Goal: Transaction & Acquisition: Purchase product/service

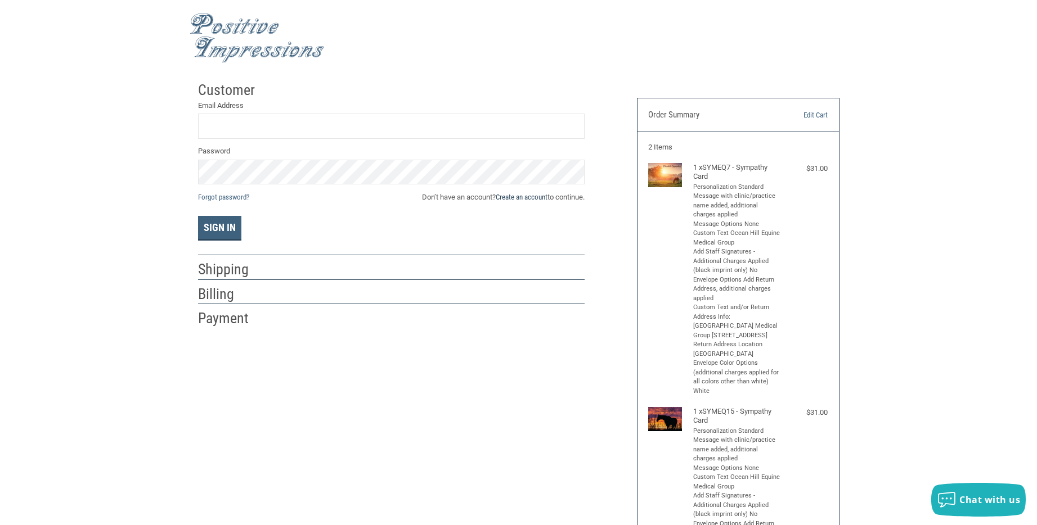
click at [529, 196] on link "Create an account" at bounding box center [522, 197] width 52 height 8
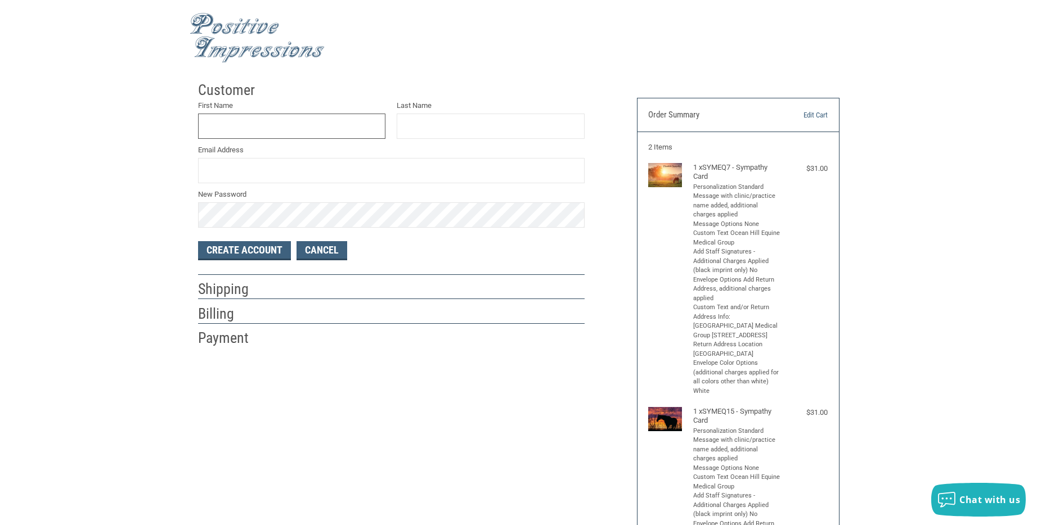
click at [280, 123] on input "First Name" at bounding box center [292, 126] width 188 height 25
type input "[PERSON_NAME]"
type input "[EMAIL_ADDRESS][DOMAIN_NAME]"
click at [264, 253] on button "Create Account" at bounding box center [244, 250] width 93 height 19
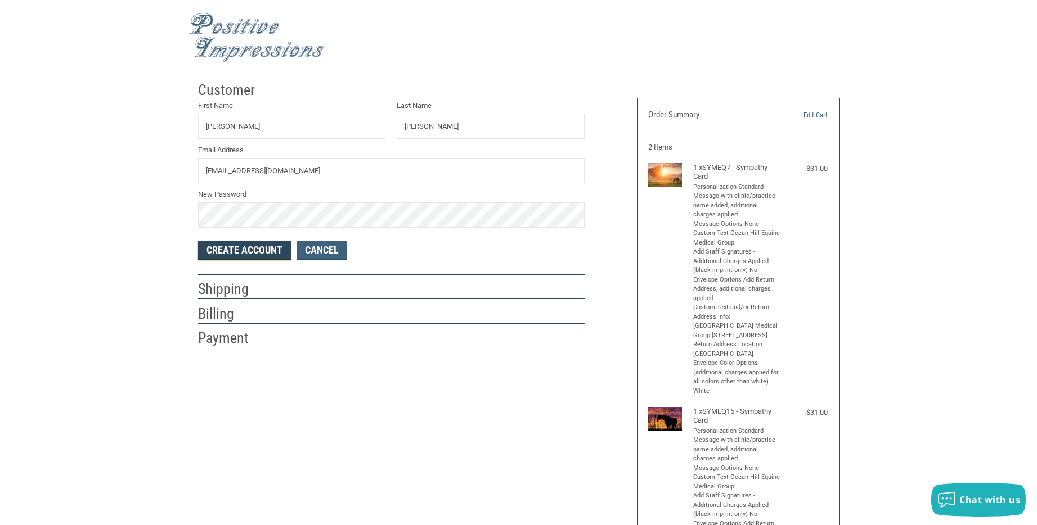
click at [269, 252] on button "Create Account" at bounding box center [244, 250] width 93 height 19
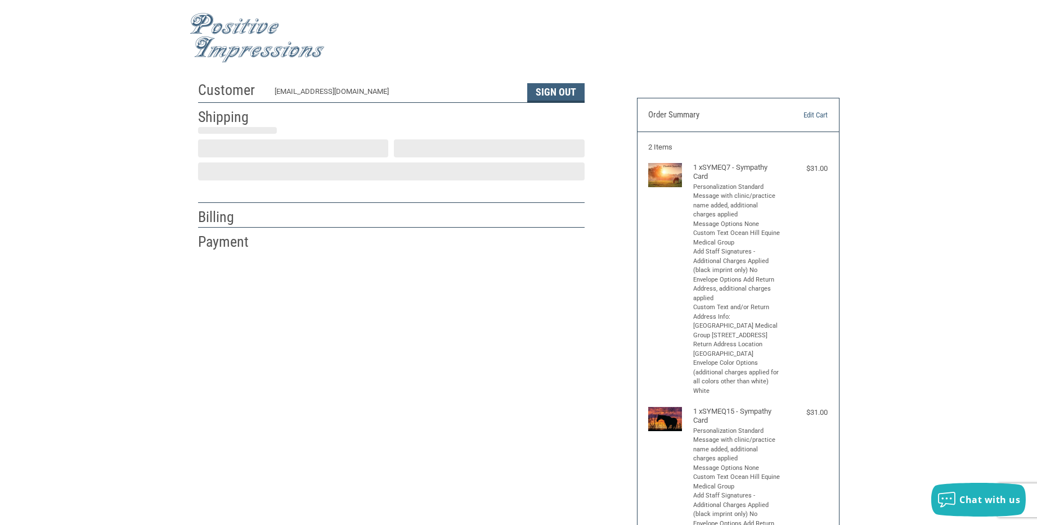
select select "US"
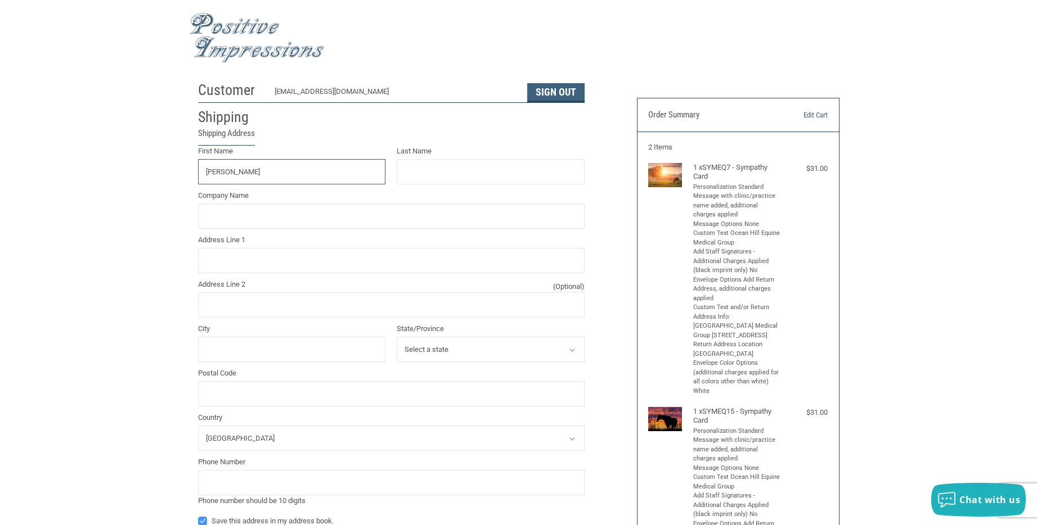
type input "[PERSON_NAME]"
type input "OCEAN HILL EQUINE MEDICAL GROUP"
type input "[STREET_ADDRESS]"
type input "ESCONDIDO"
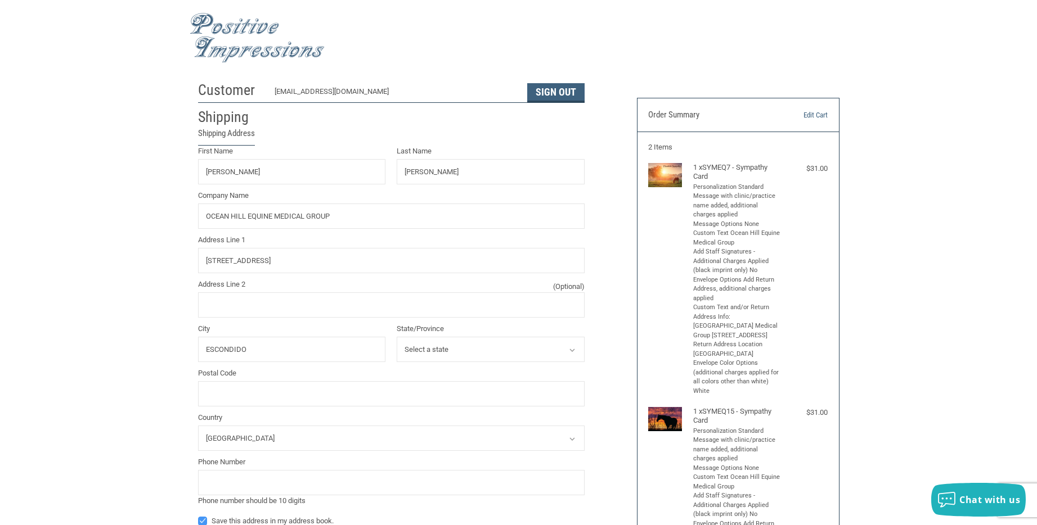
select select "CA"
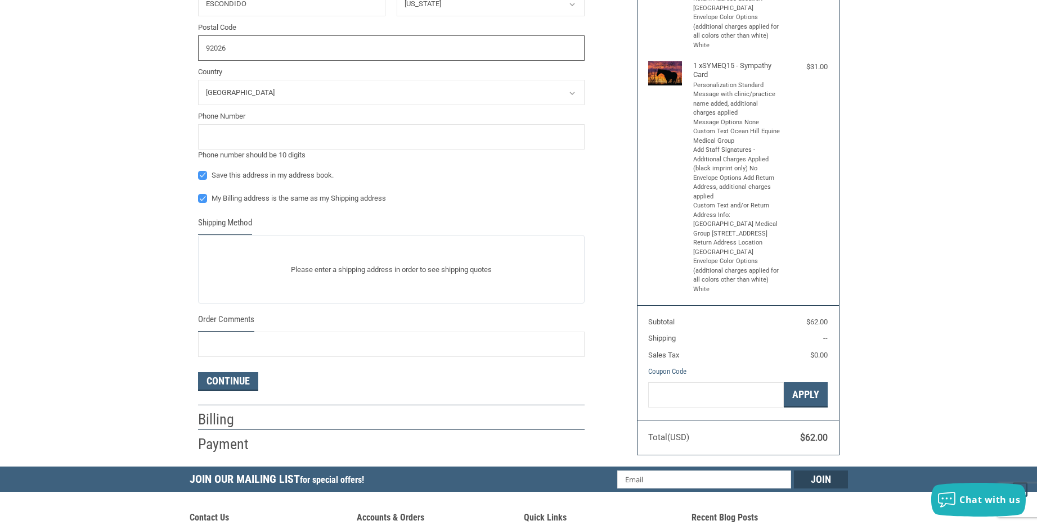
scroll to position [386, 0]
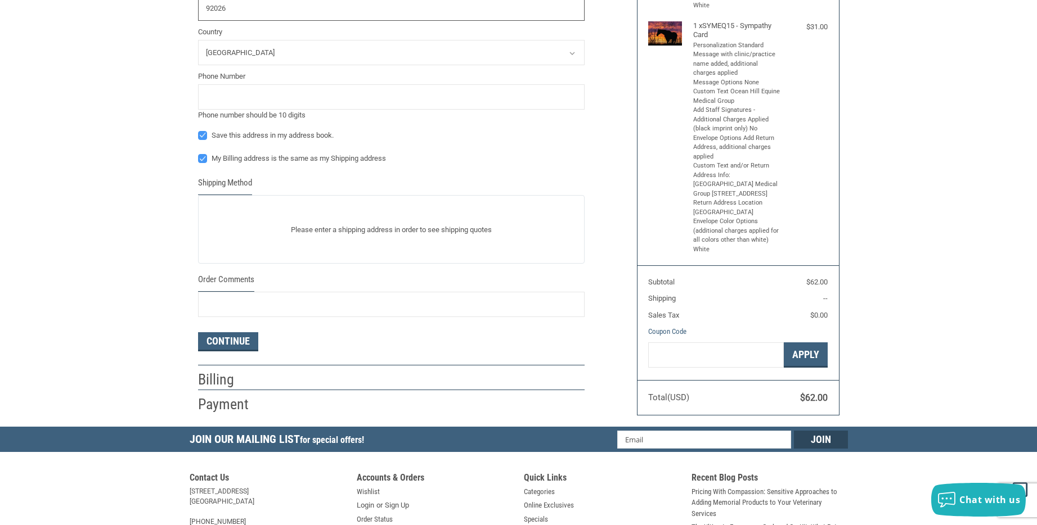
type input "92026"
click at [245, 98] on input "tel" at bounding box center [391, 96] width 386 height 25
type input "7607511020"
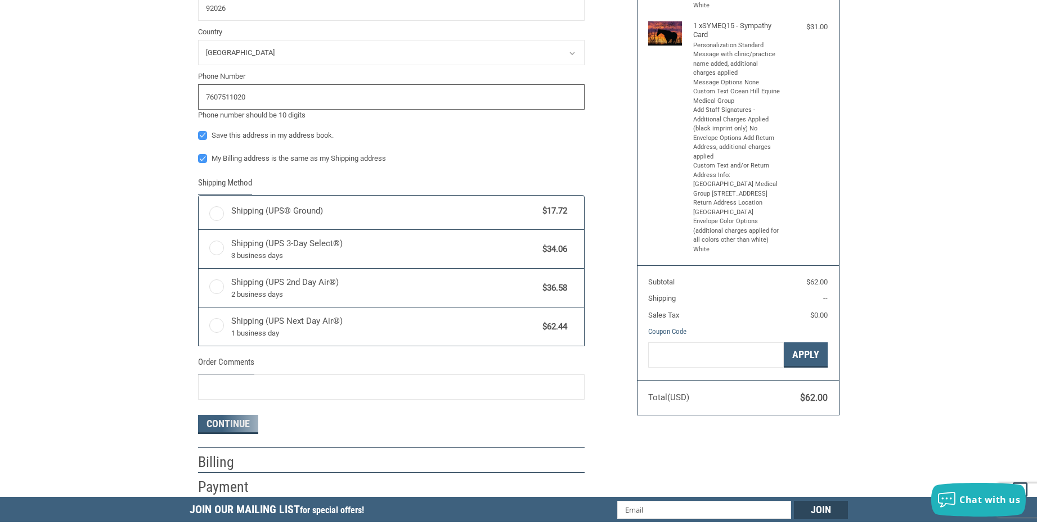
radio input "true"
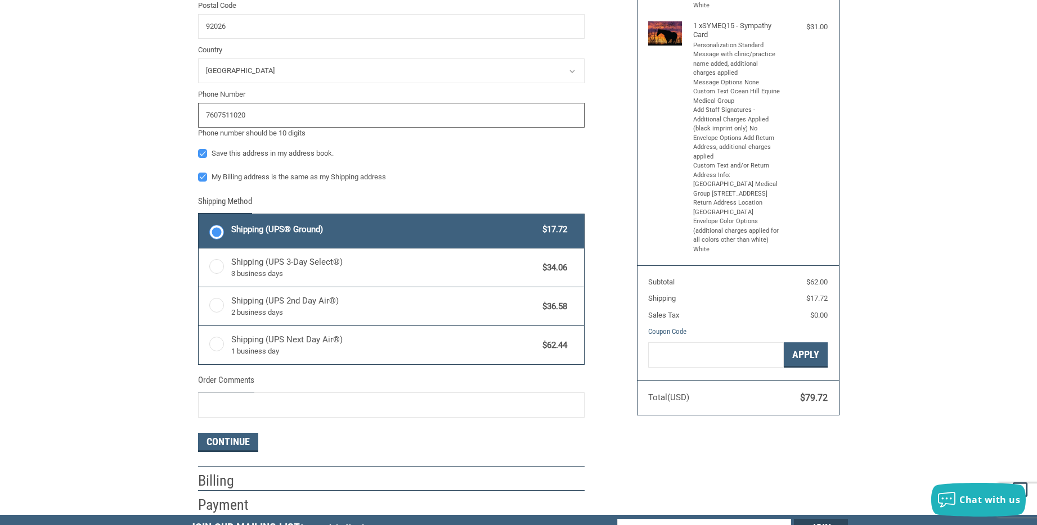
scroll to position [404, 0]
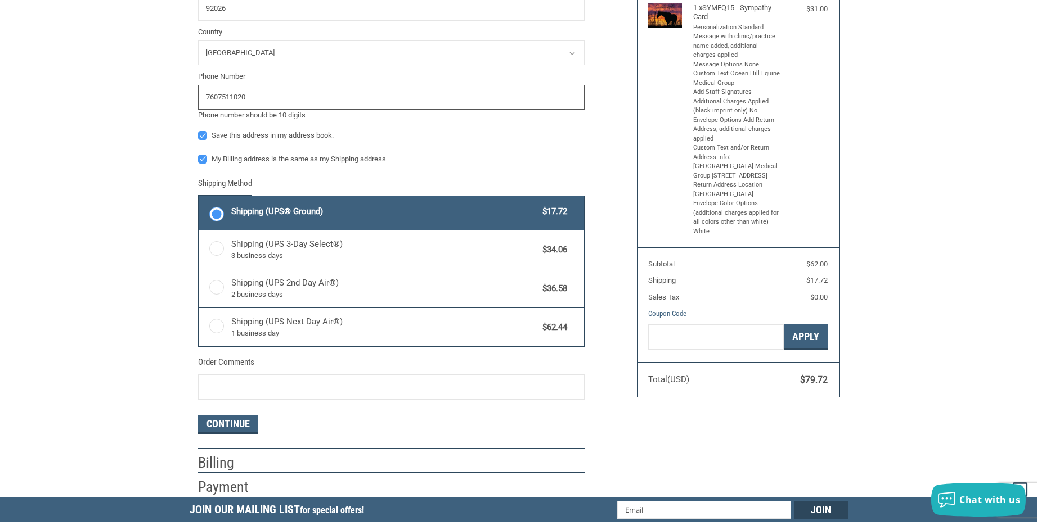
type input "7607511020"
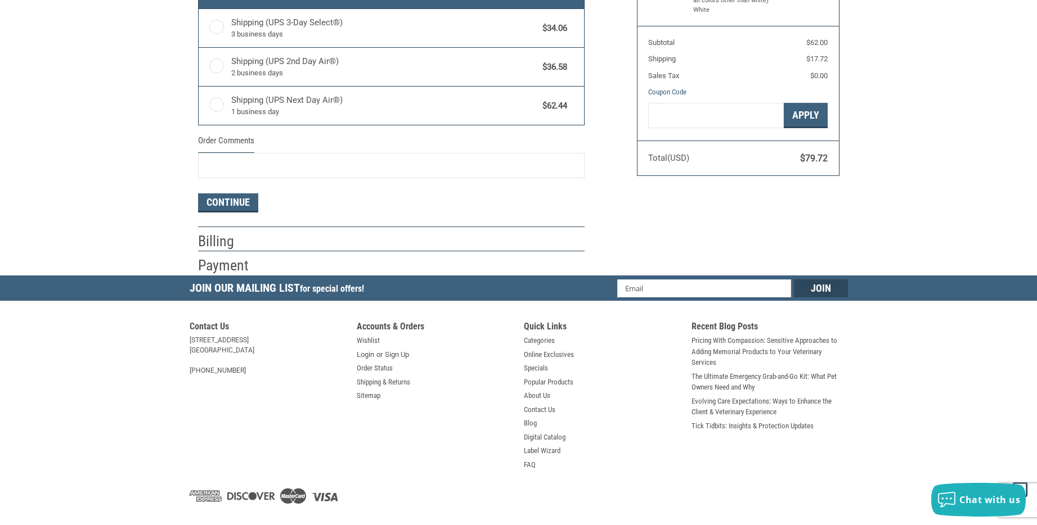
scroll to position [645, 0]
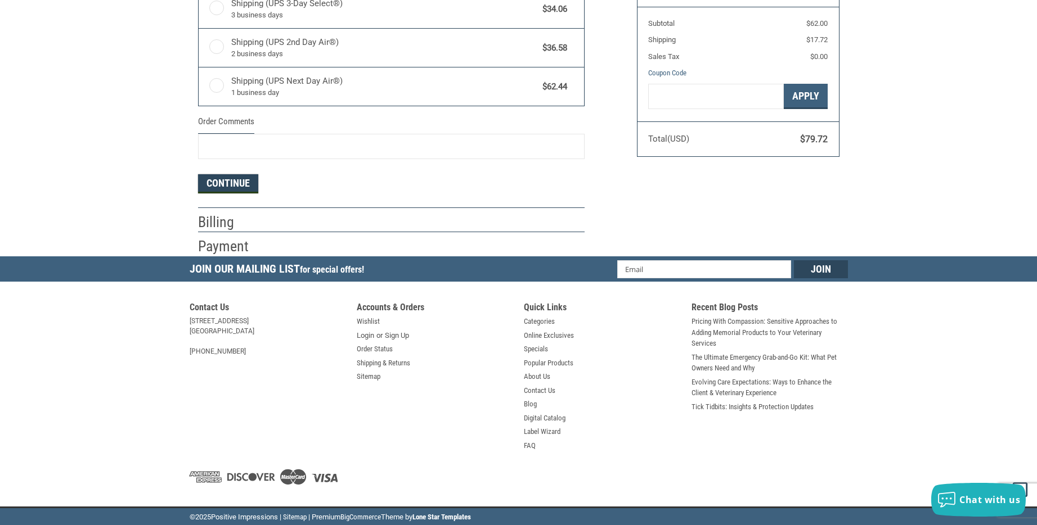
click at [215, 185] on button "Continue" at bounding box center [228, 183] width 60 height 19
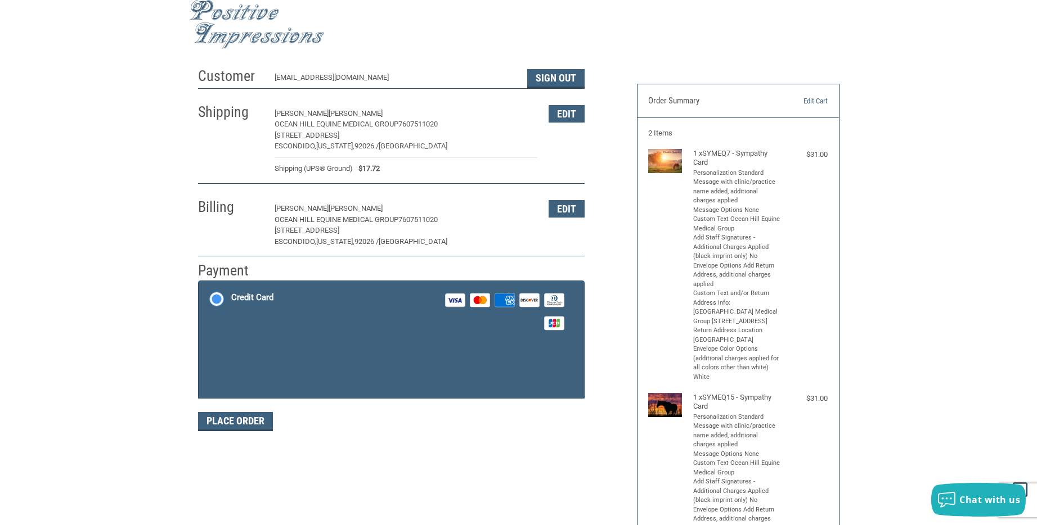
scroll to position [0, 0]
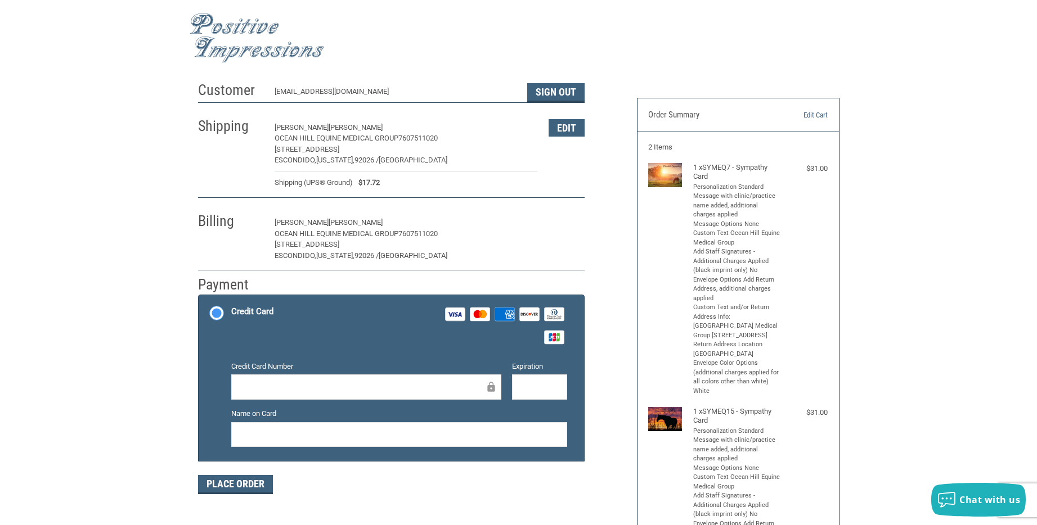
click at [556, 224] on button "Edit" at bounding box center [566, 222] width 36 height 17
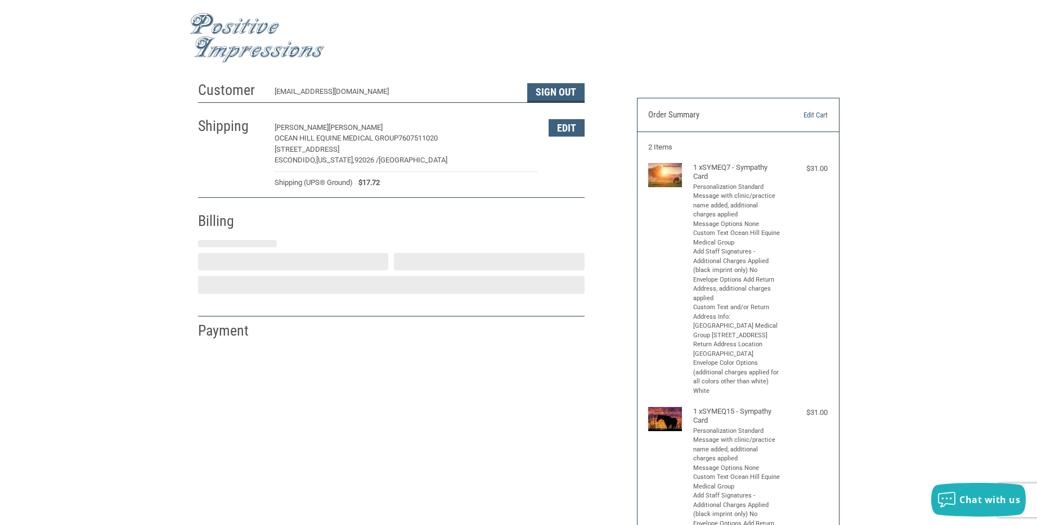
select select "CA"
select select "US"
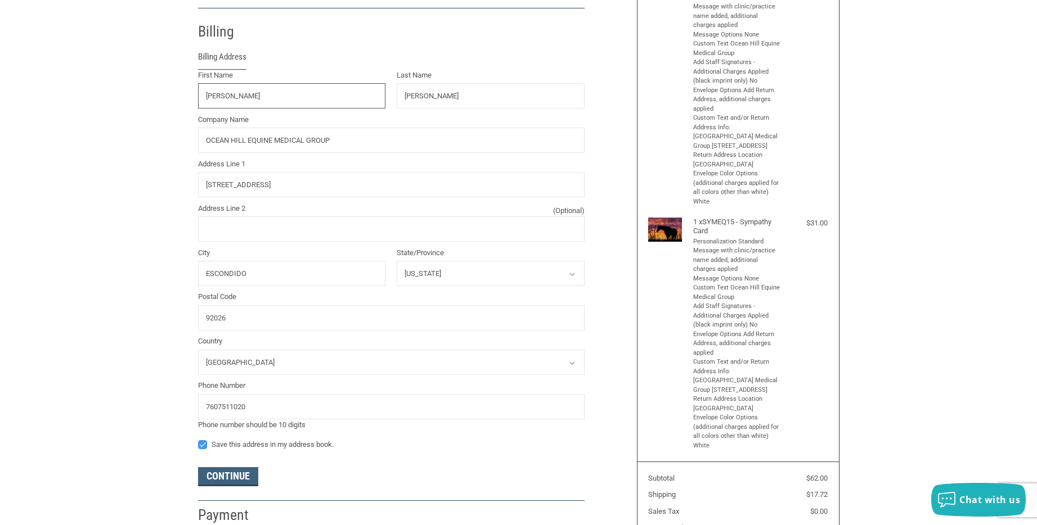
scroll to position [198, 0]
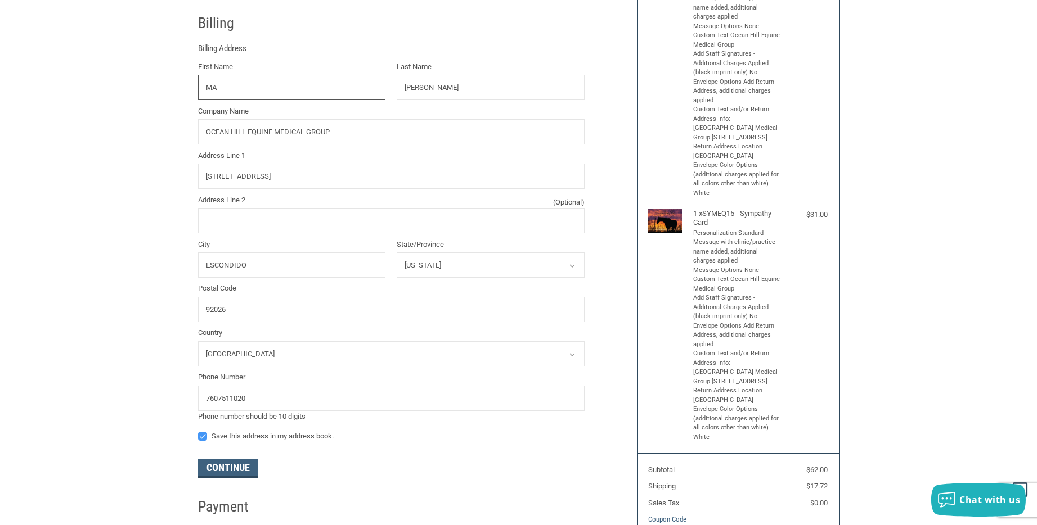
type input "M"
type input "[PERSON_NAME]"
type input "BROWN"
click at [281, 175] on input "[STREET_ADDRESS]" at bounding box center [391, 176] width 386 height 25
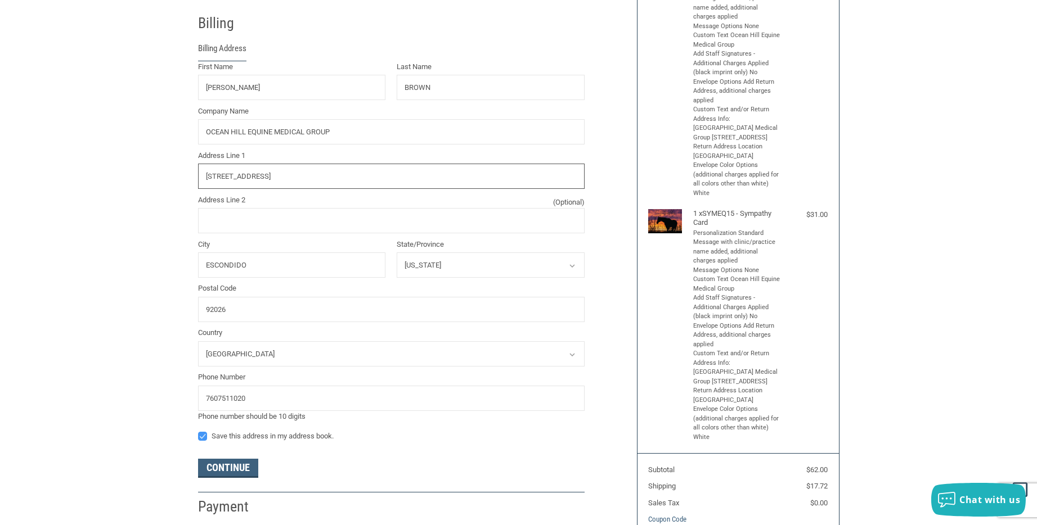
click at [281, 175] on input "[STREET_ADDRESS]" at bounding box center [391, 176] width 386 height 25
paste input "3473 Blessed Mother Dr."
type input "[STREET_ADDRESS]"
click at [218, 272] on input "ESCONDIDO" at bounding box center [292, 265] width 188 height 25
click at [218, 266] on input "ESCONDIDO" at bounding box center [292, 265] width 188 height 25
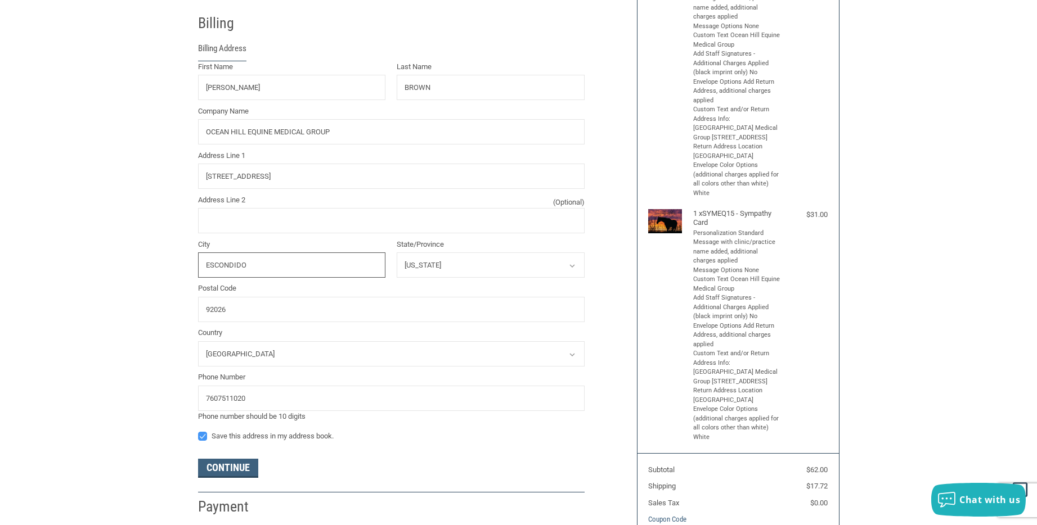
click at [218, 266] on input "ESCONDIDO" at bounding box center [292, 265] width 188 height 25
type input "Fallbrook"
click at [238, 308] on input "92026" at bounding box center [391, 309] width 386 height 25
type input "92028"
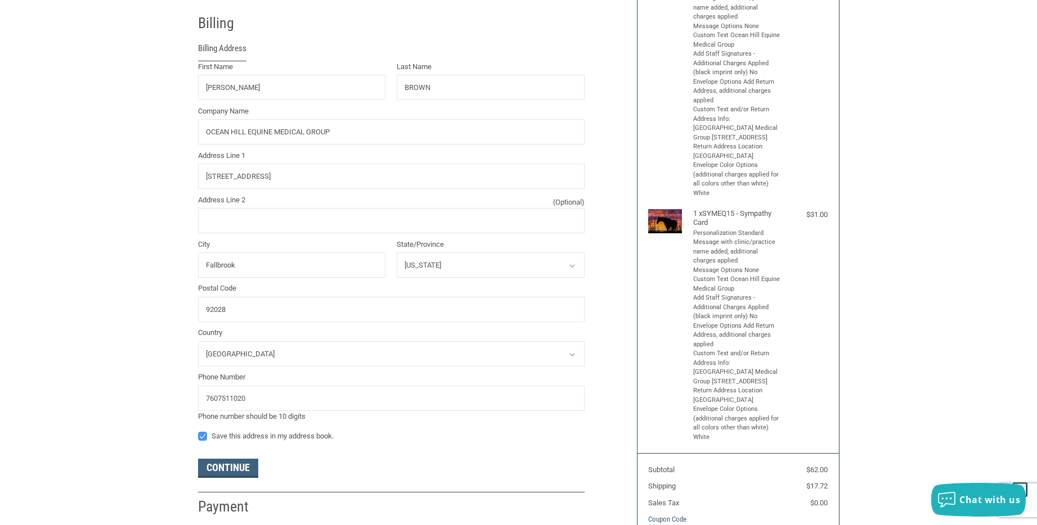
click at [159, 369] on div "Customer [EMAIL_ADDRESS][DOMAIN_NAME] Sign Out Shipping [PERSON_NAME][GEOGRAPHI…" at bounding box center [518, 246] width 1037 height 737
click at [218, 473] on button "Continue" at bounding box center [228, 468] width 60 height 19
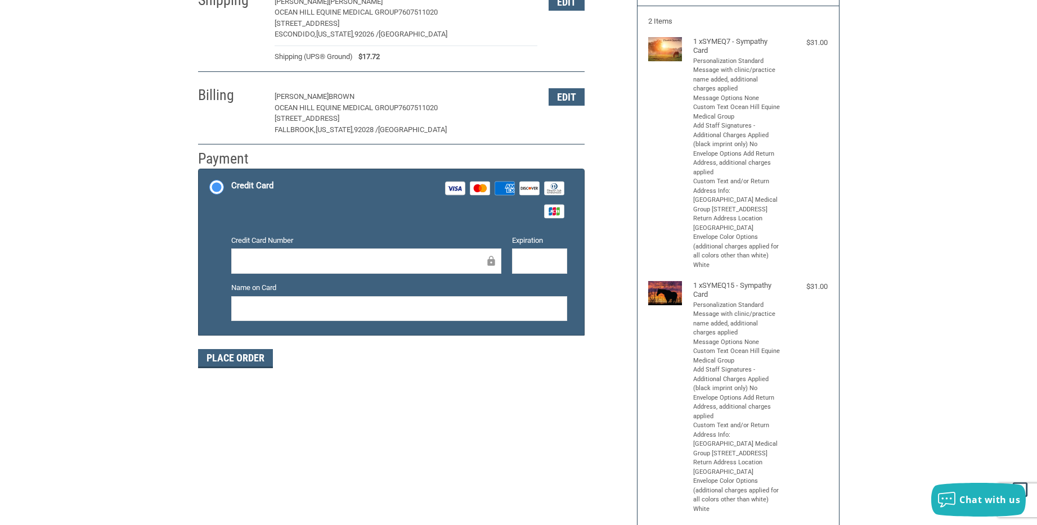
scroll to position [125, 0]
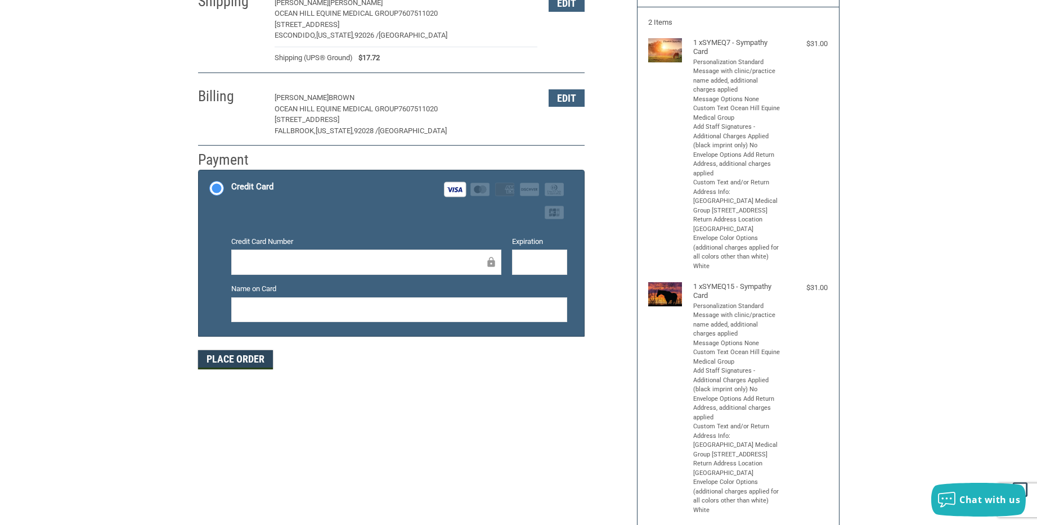
click at [264, 364] on button "Place Order" at bounding box center [235, 359] width 75 height 19
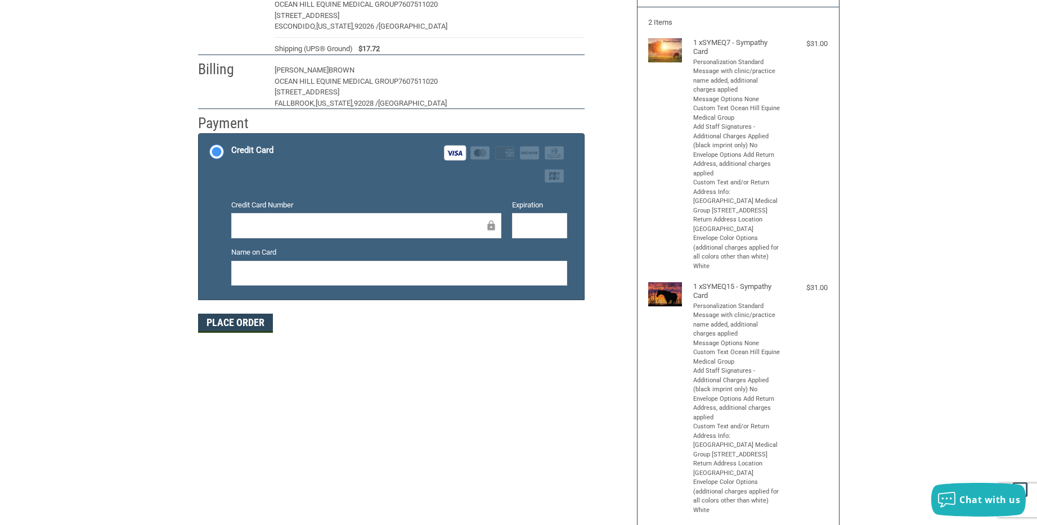
scroll to position [122, 0]
